Goal: Navigation & Orientation: Find specific page/section

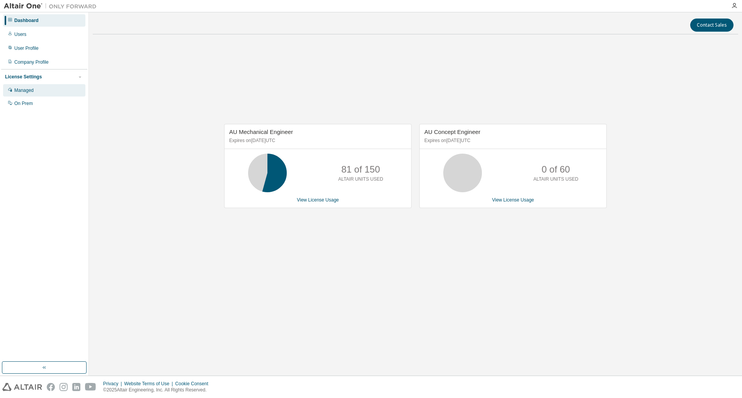
drag, startPoint x: 29, startPoint y: 89, endPoint x: 37, endPoint y: 88, distance: 8.9
click at [29, 89] on div "Managed" at bounding box center [23, 90] width 19 height 6
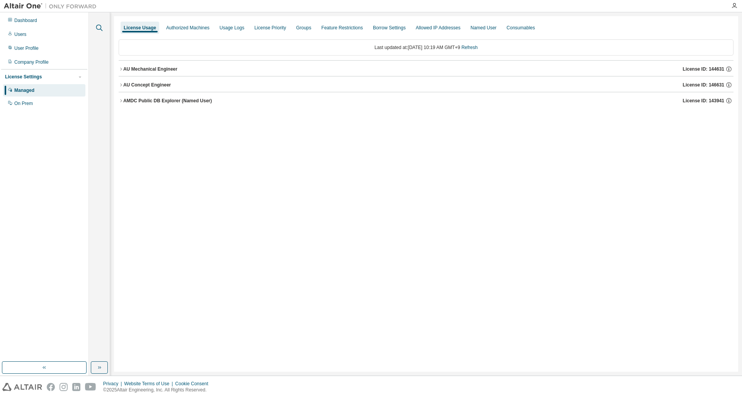
click at [97, 27] on icon "button" at bounding box center [99, 28] width 7 height 7
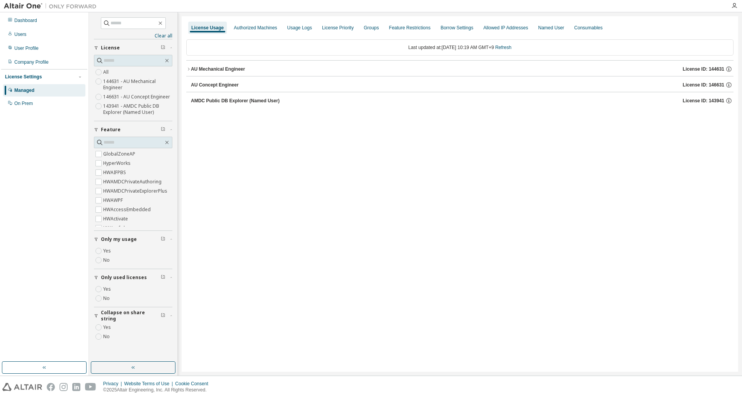
click at [188, 70] on icon "button" at bounding box center [188, 69] width 5 height 5
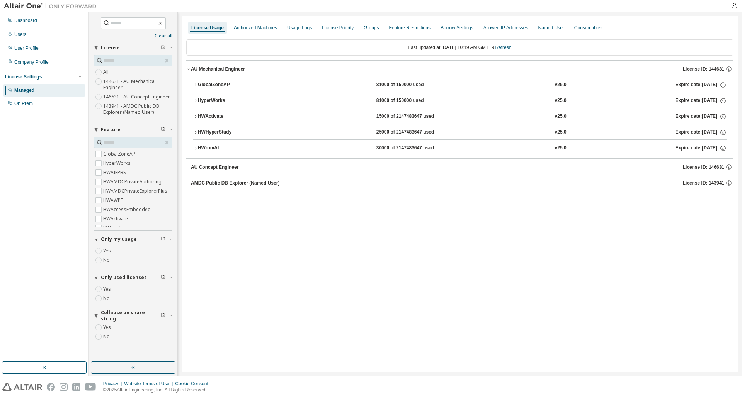
click at [196, 148] on icon "button" at bounding box center [195, 148] width 5 height 5
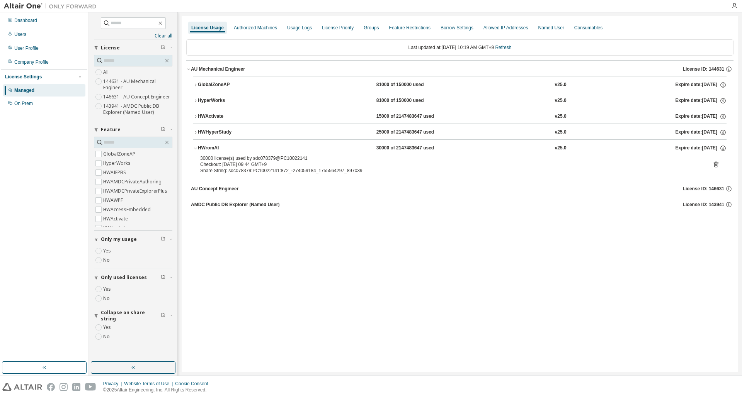
click at [194, 133] on icon "button" at bounding box center [195, 132] width 5 height 5
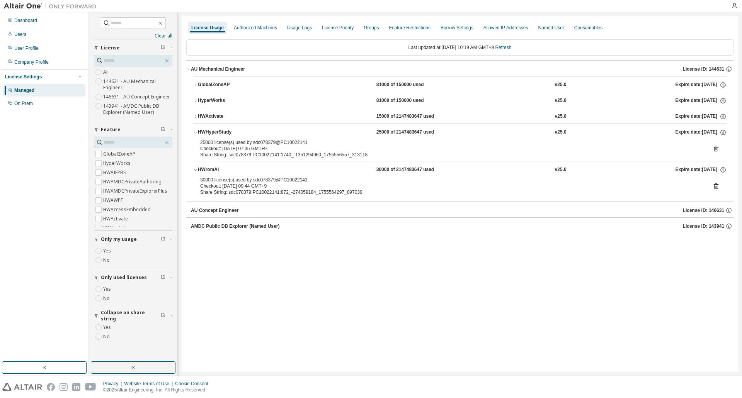
click at [194, 117] on icon "button" at bounding box center [195, 116] width 5 height 5
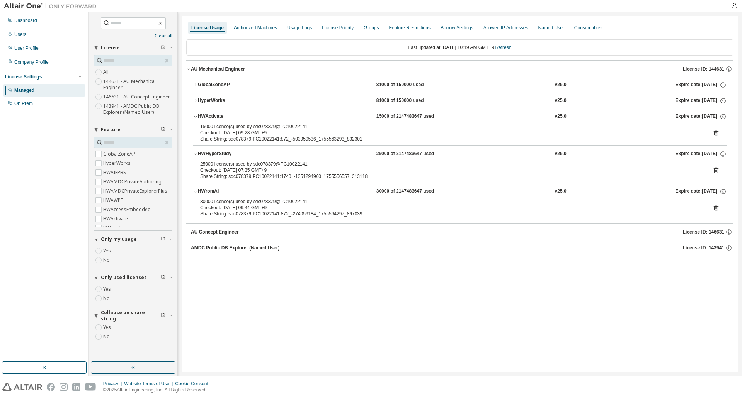
click at [195, 101] on icon "button" at bounding box center [195, 101] width 5 height 5
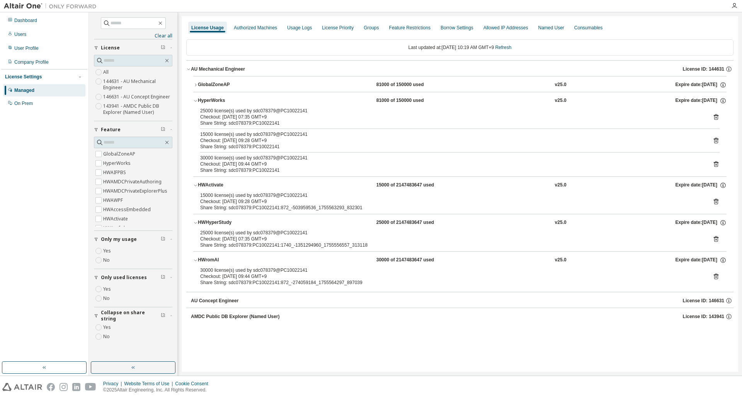
click at [195, 86] on icon "button" at bounding box center [196, 84] width 2 height 3
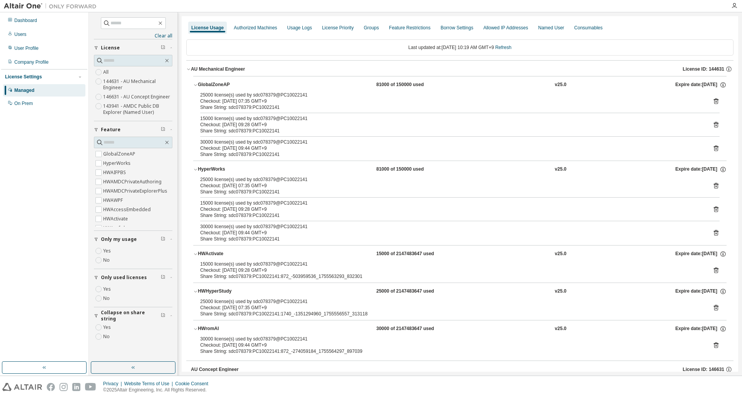
scroll to position [31, 0]
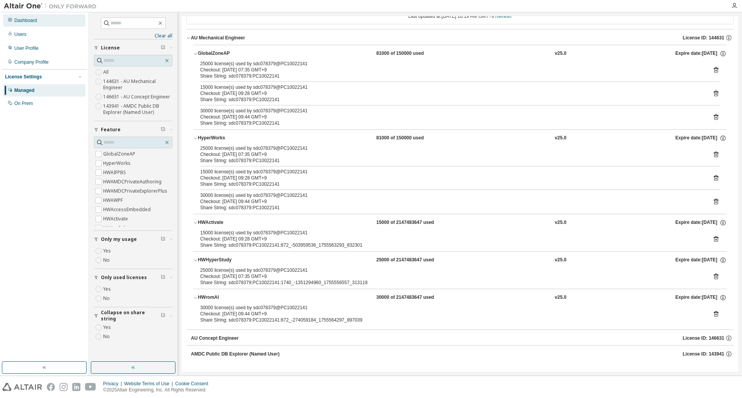
click at [32, 24] on div "Dashboard" at bounding box center [44, 20] width 82 height 12
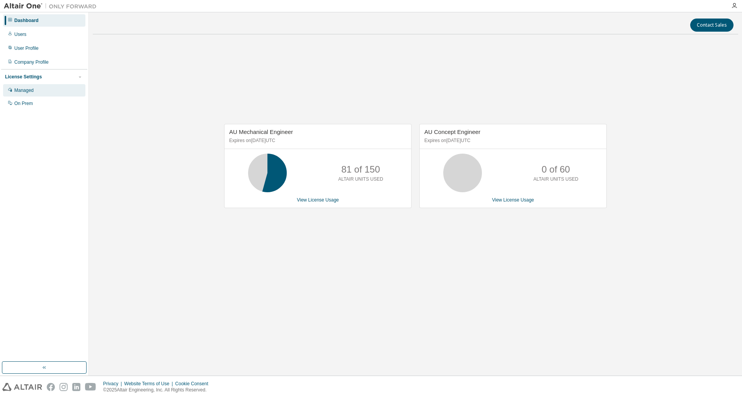
click at [43, 94] on div "Managed" at bounding box center [44, 90] width 82 height 12
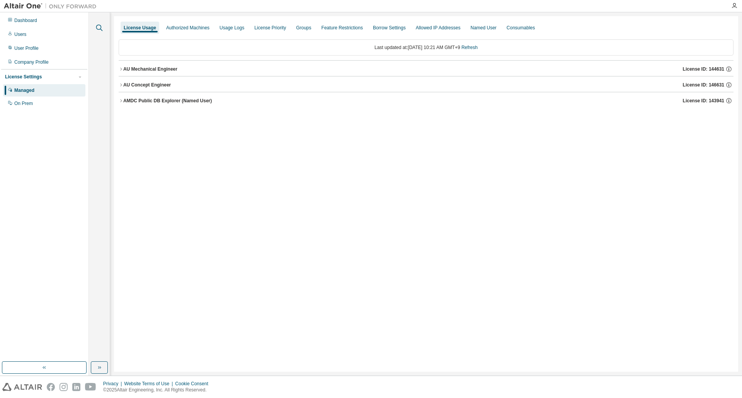
click at [102, 26] on icon "button" at bounding box center [99, 27] width 9 height 9
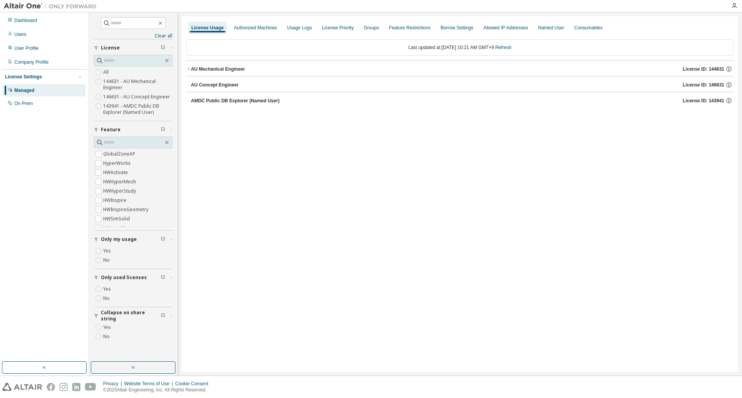
click at [189, 68] on icon "button" at bounding box center [188, 69] width 5 height 5
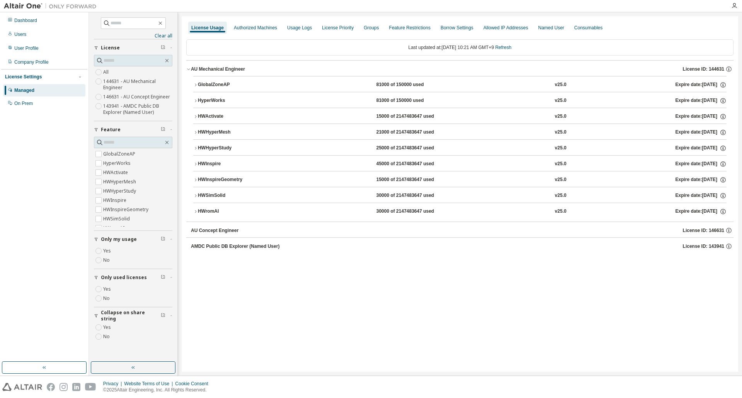
click at [195, 84] on icon "button" at bounding box center [196, 84] width 2 height 3
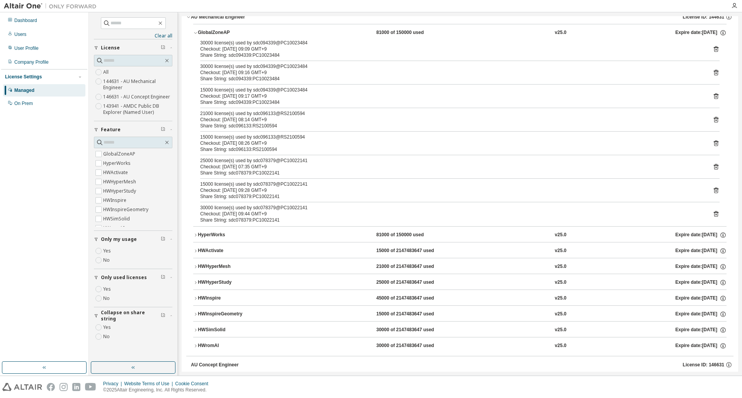
scroll to position [79, 0]
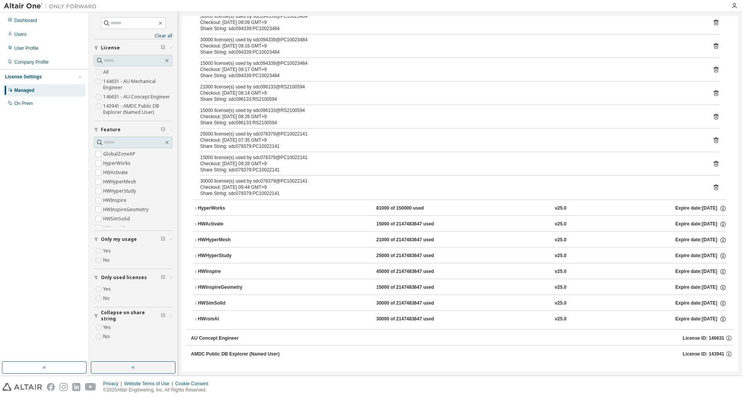
click at [195, 303] on icon "button" at bounding box center [195, 303] width 5 height 5
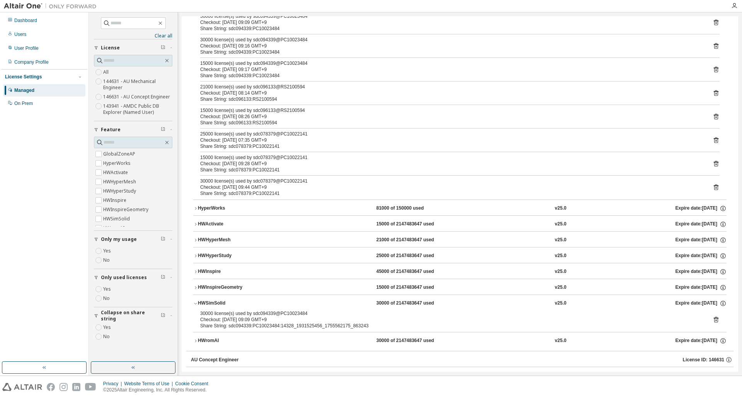
click at [195, 304] on icon "button" at bounding box center [195, 303] width 5 height 5
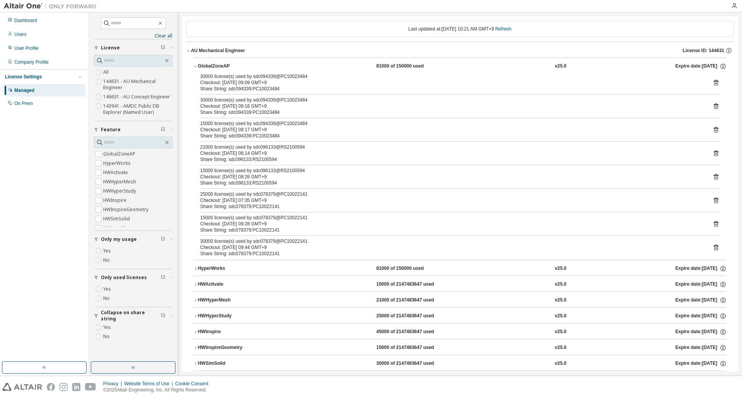
scroll to position [0, 0]
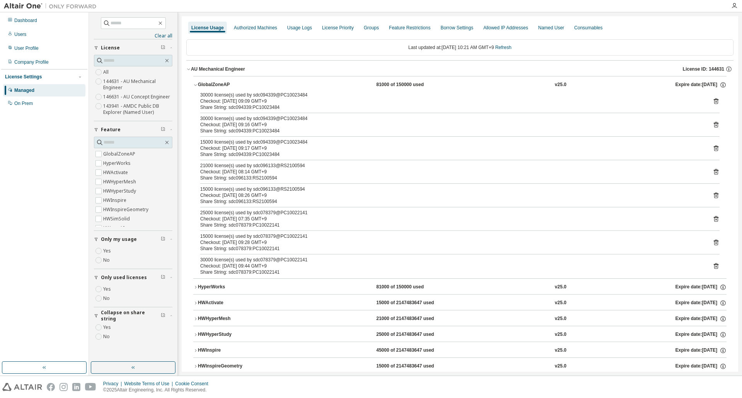
click at [195, 84] on icon "button" at bounding box center [195, 85] width 5 height 5
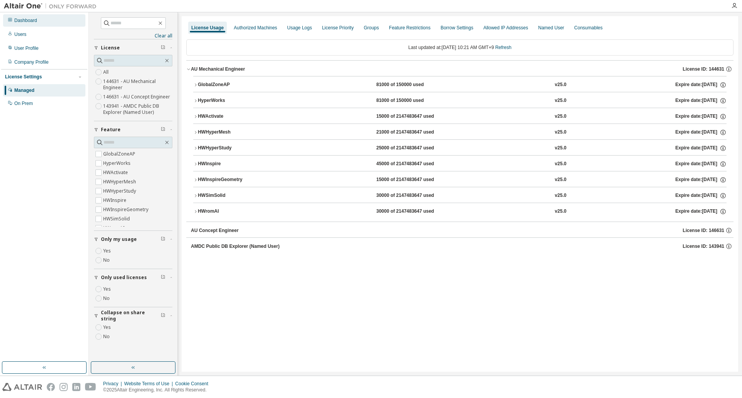
click at [37, 19] on div "Dashboard" at bounding box center [44, 20] width 82 height 12
